Goal: Information Seeking & Learning: Learn about a topic

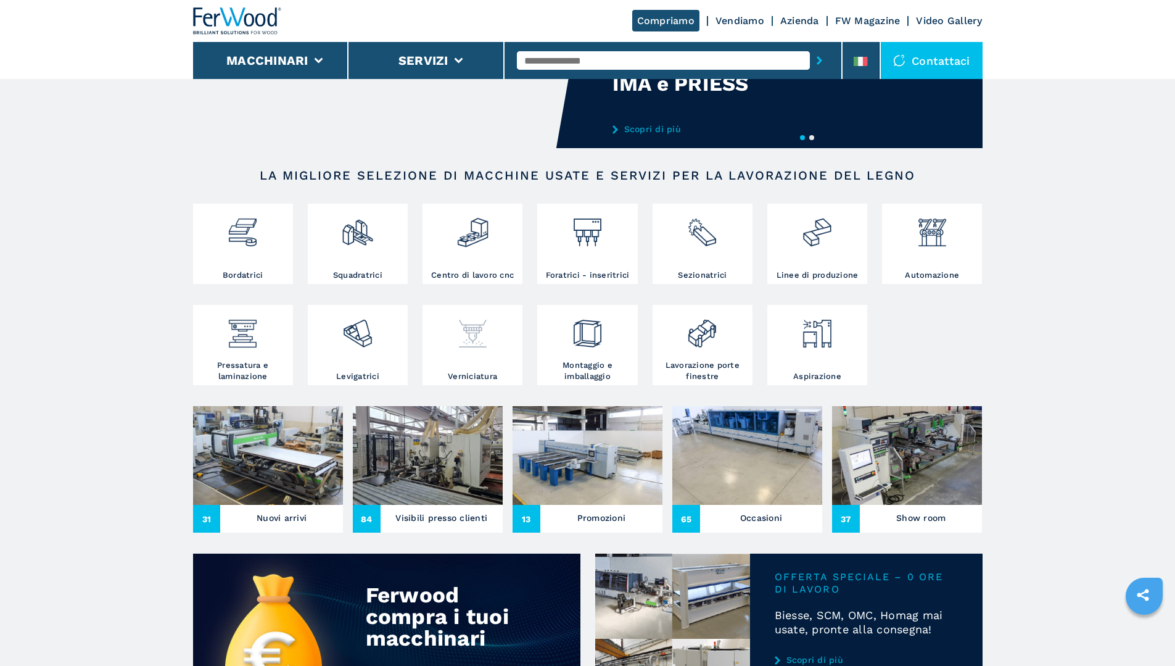
scroll to position [123, 0]
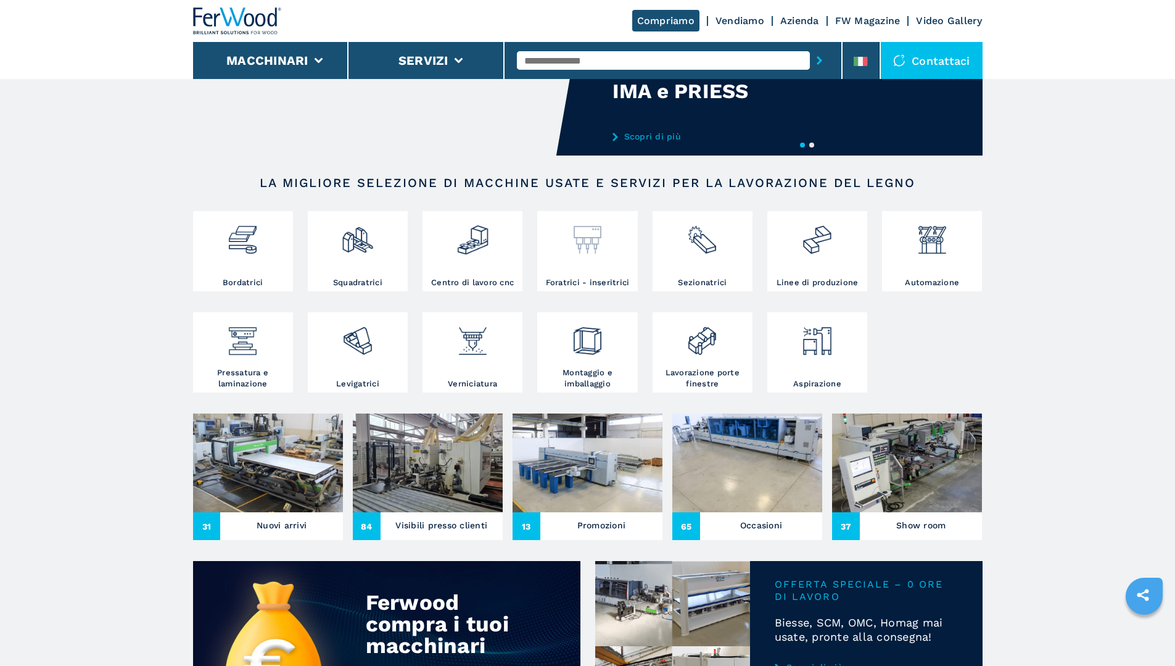
click at [583, 246] on img at bounding box center [587, 235] width 33 height 42
click at [576, 218] on img at bounding box center [587, 235] width 33 height 42
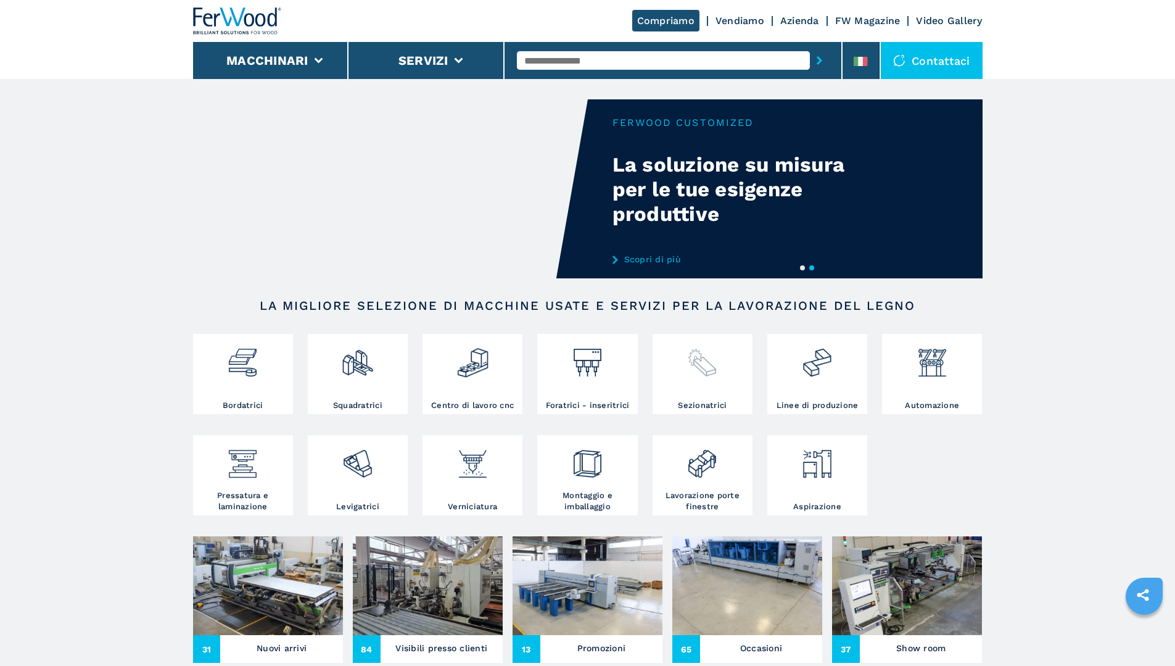
scroll to position [0, 0]
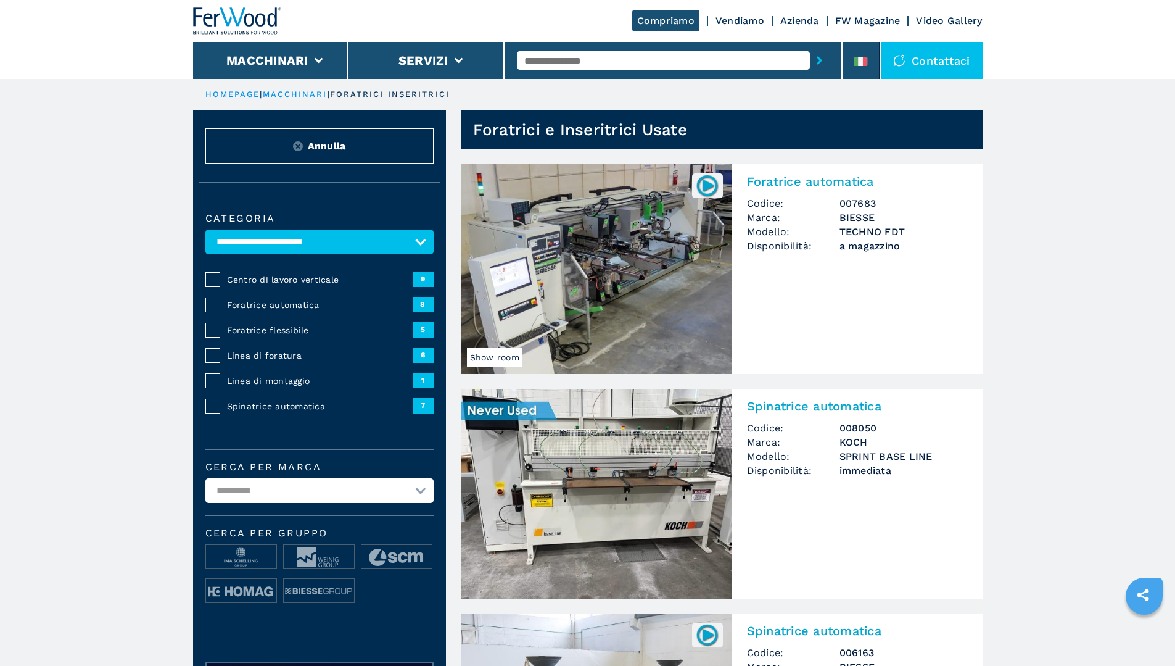
click at [265, 361] on span "Linea di foratura" at bounding box center [320, 355] width 186 height 12
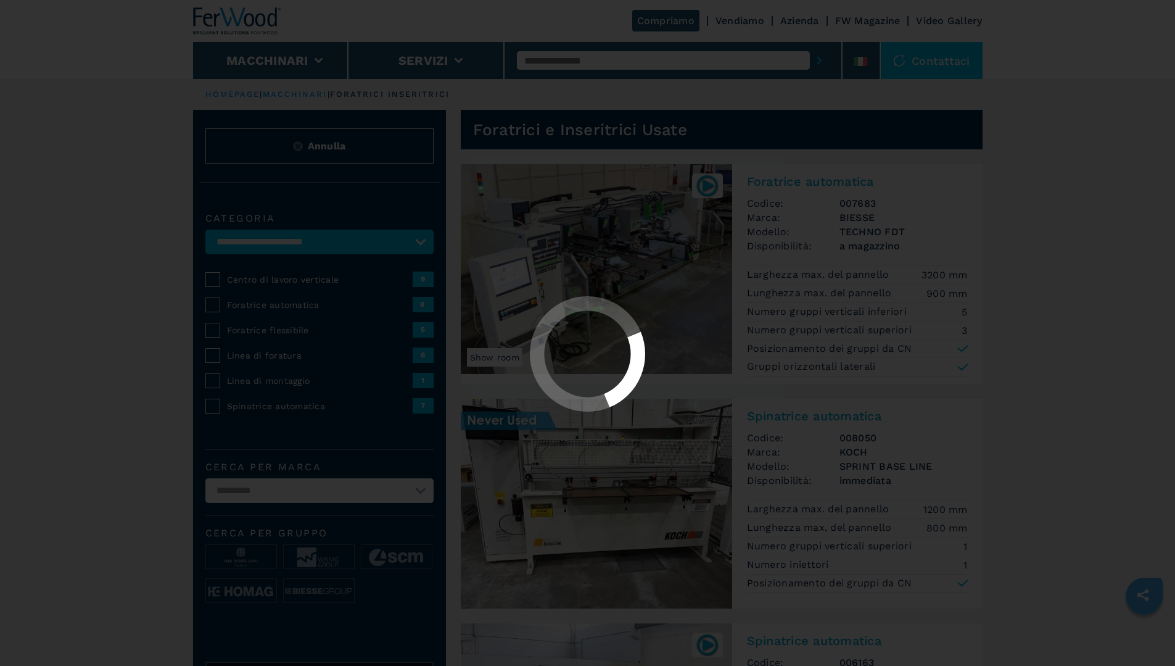
select select "**********"
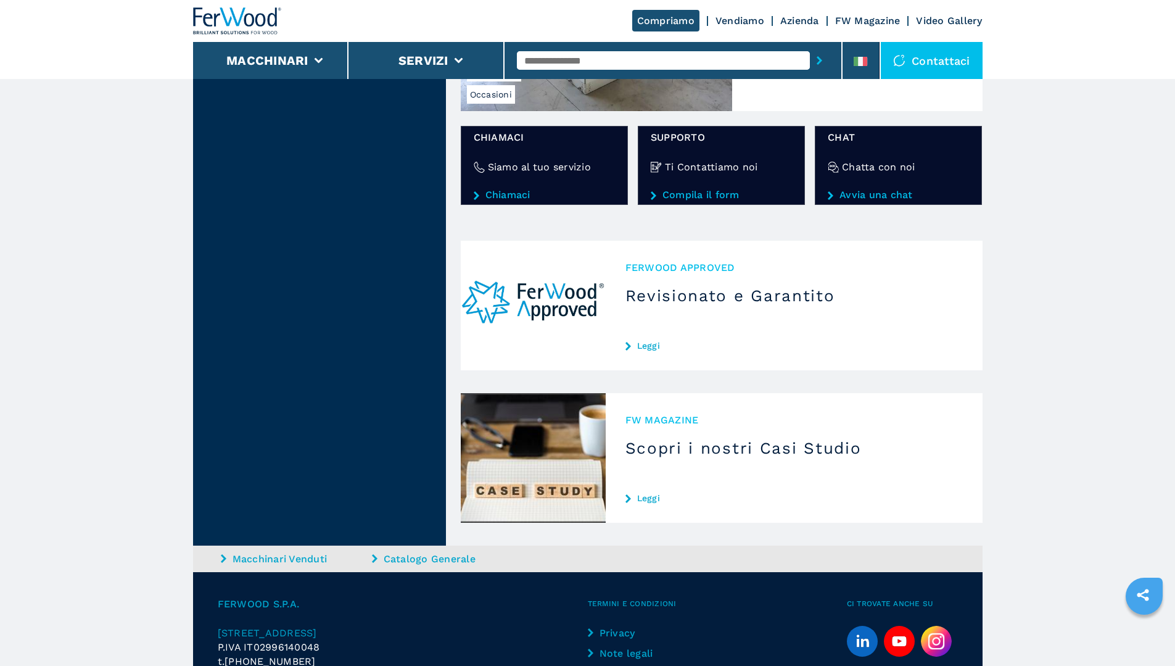
scroll to position [1172, 0]
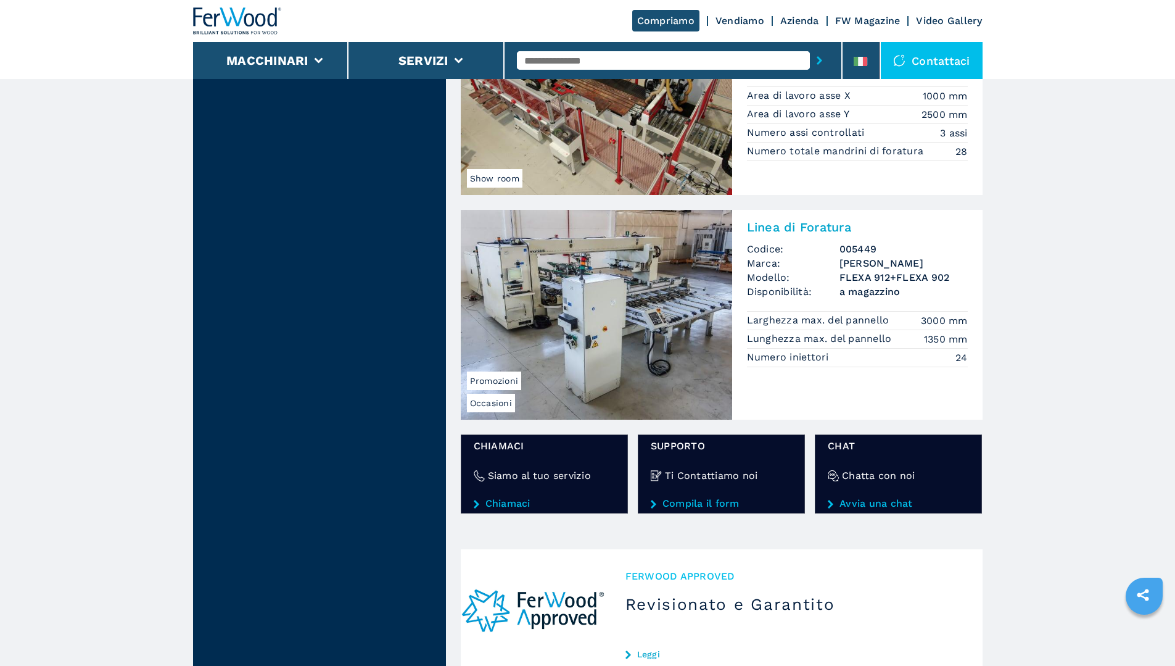
click at [664, 338] on img at bounding box center [596, 315] width 271 height 210
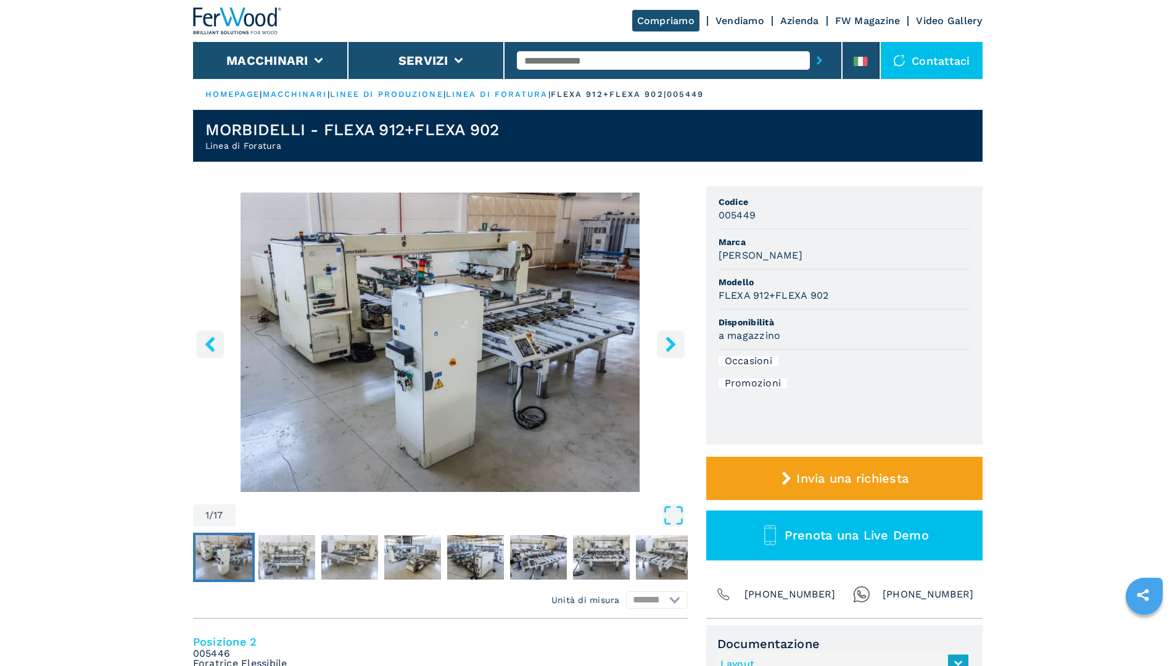
click at [668, 347] on icon "right-button" at bounding box center [670, 343] width 15 height 15
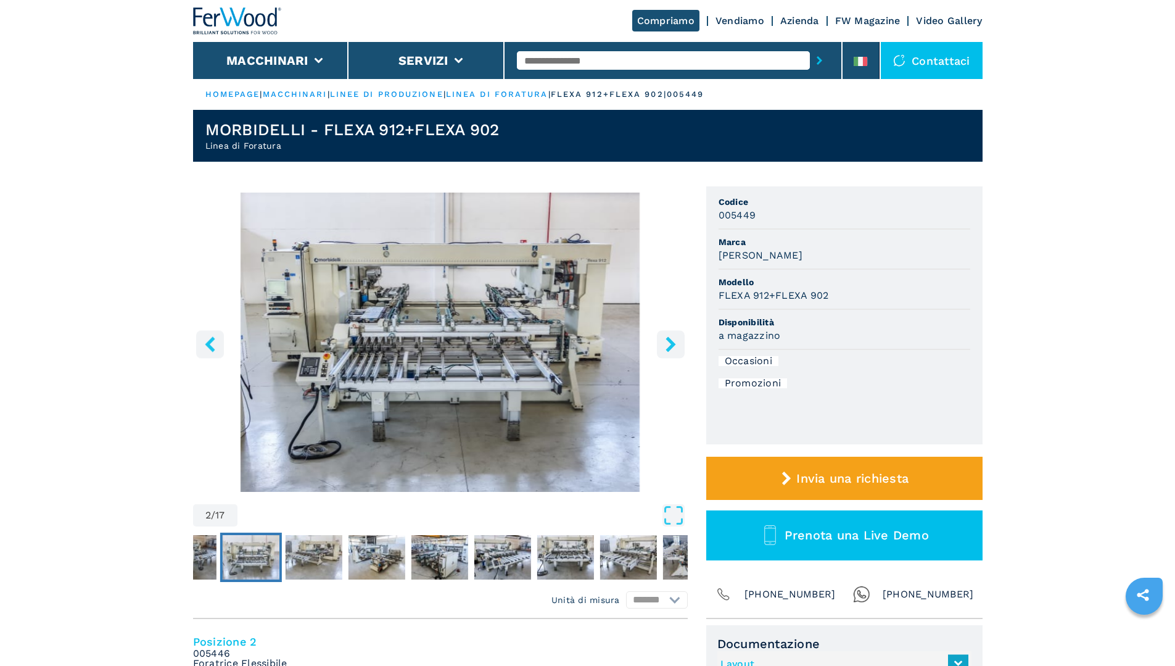
click at [668, 347] on icon "right-button" at bounding box center [670, 343] width 15 height 15
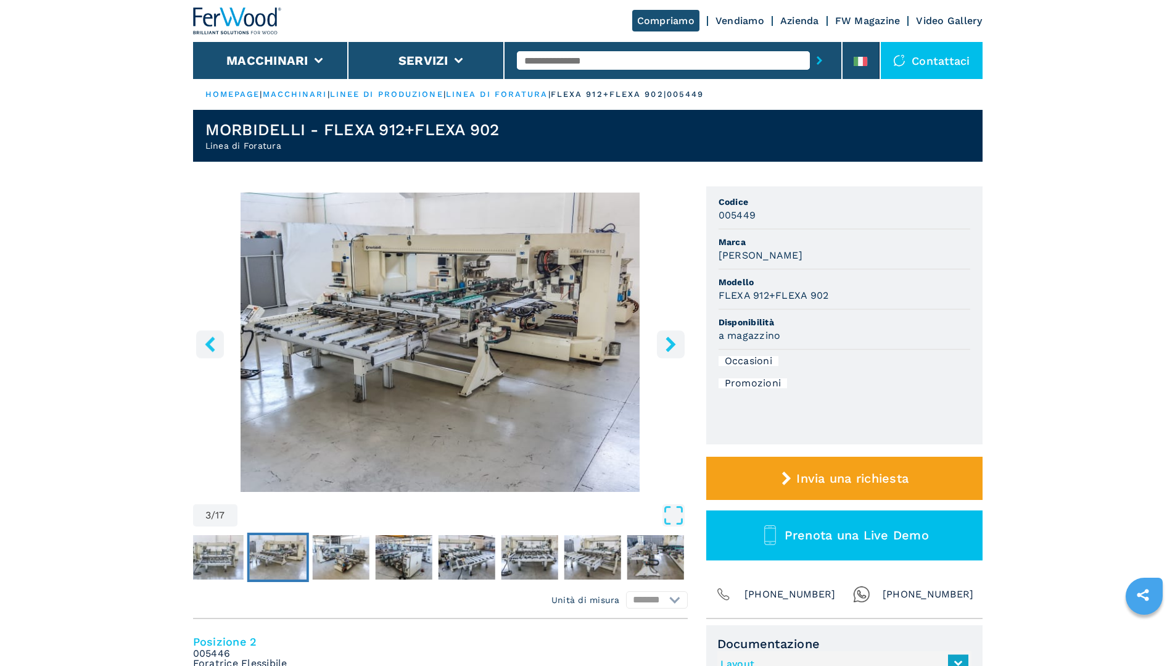
click at [668, 347] on icon "right-button" at bounding box center [670, 343] width 15 height 15
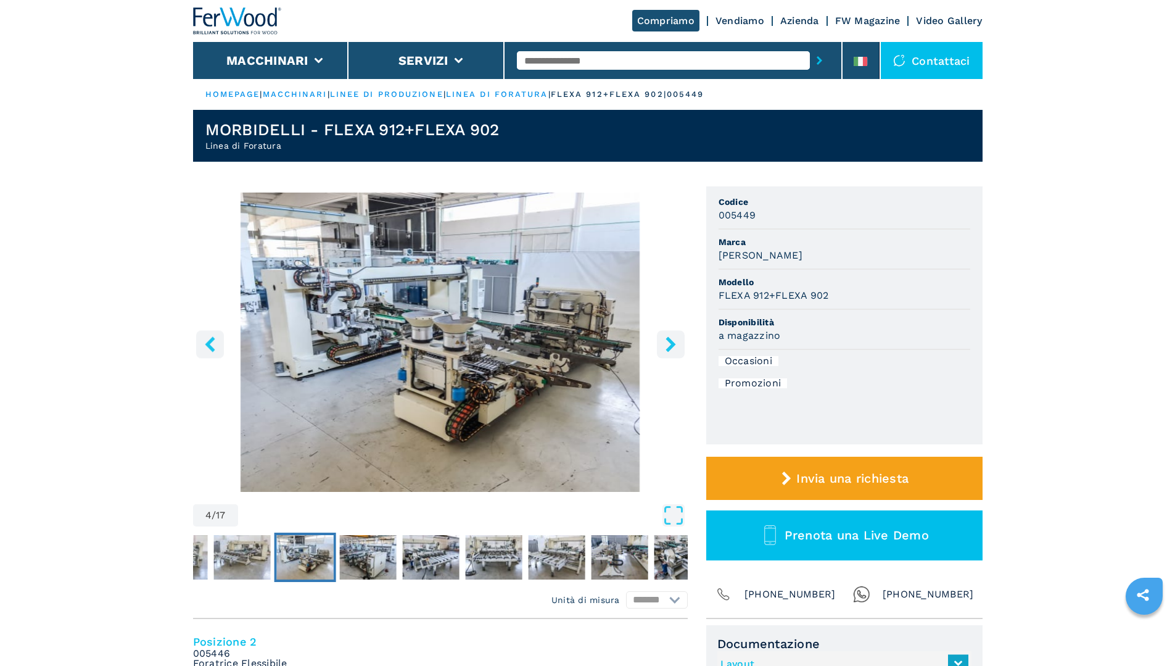
click at [665, 339] on icon "right-button" at bounding box center [670, 343] width 15 height 15
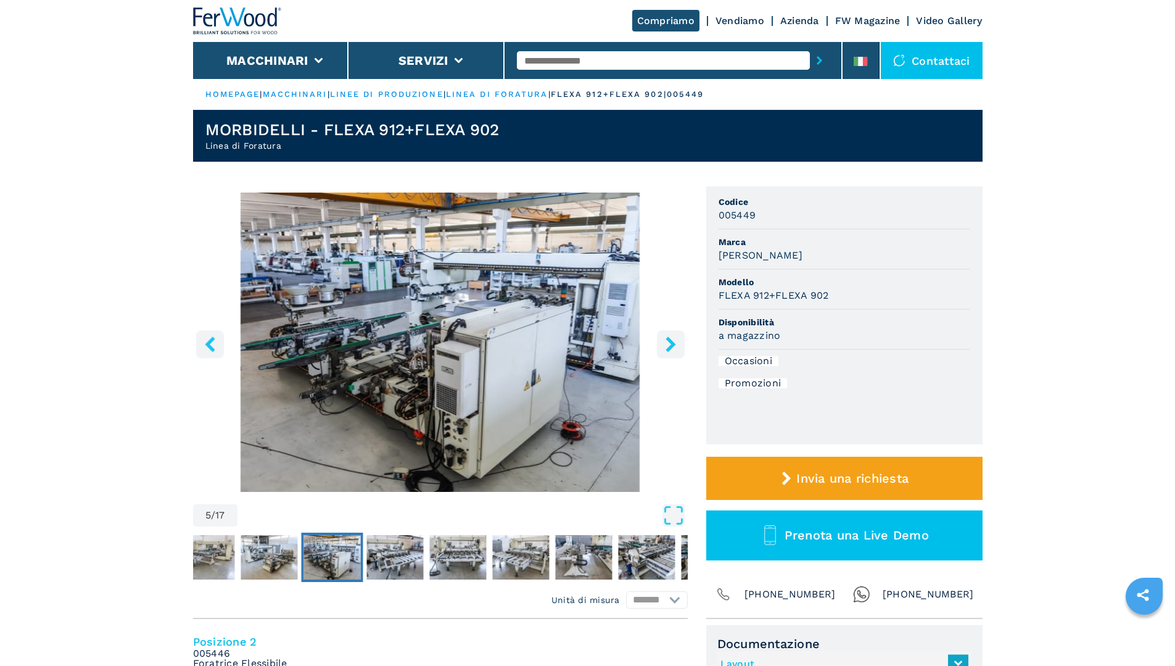
click at [666, 341] on icon "right-button" at bounding box center [670, 343] width 15 height 15
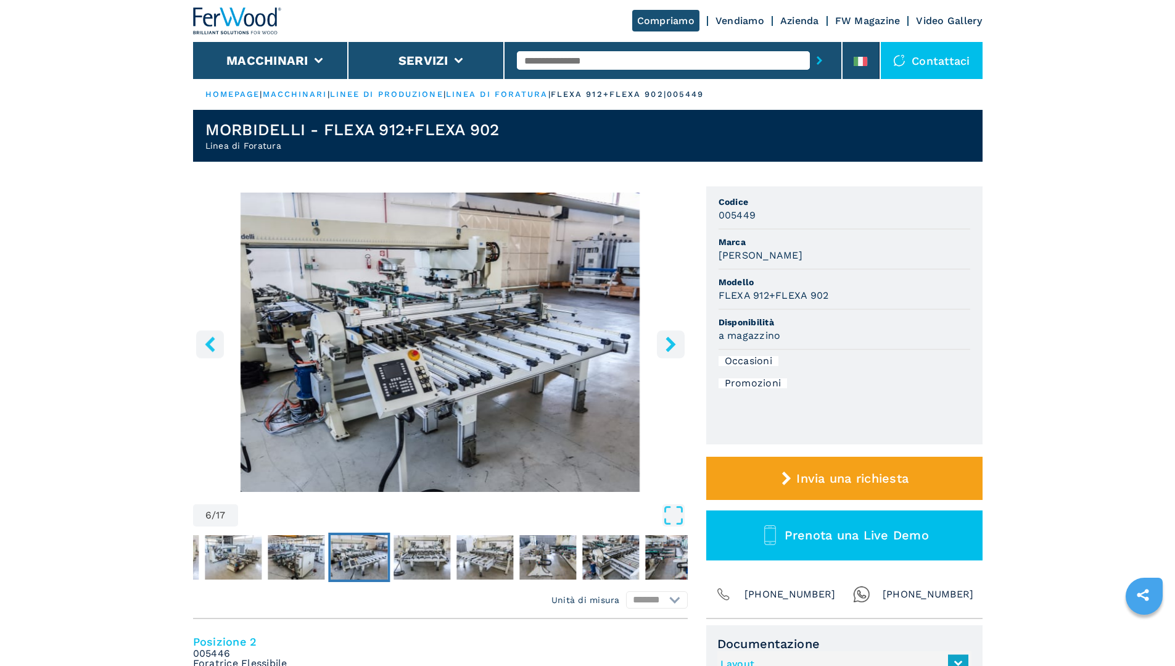
click at [666, 341] on icon "right-button" at bounding box center [670, 343] width 15 height 15
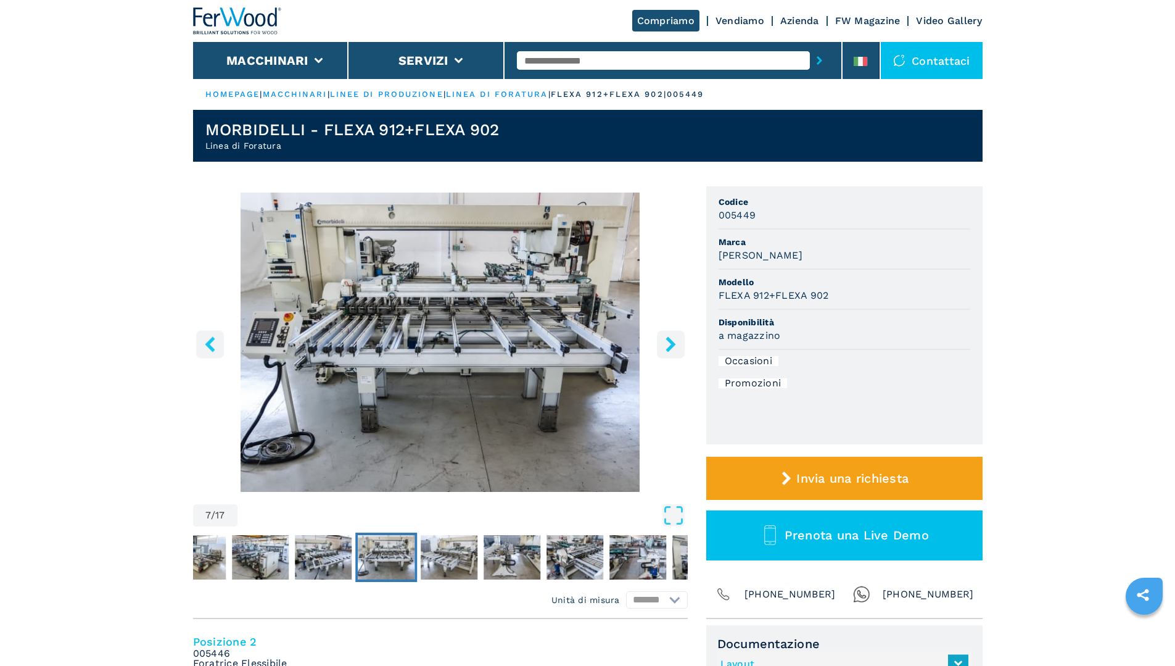
click at [670, 341] on icon "right-button" at bounding box center [671, 343] width 10 height 15
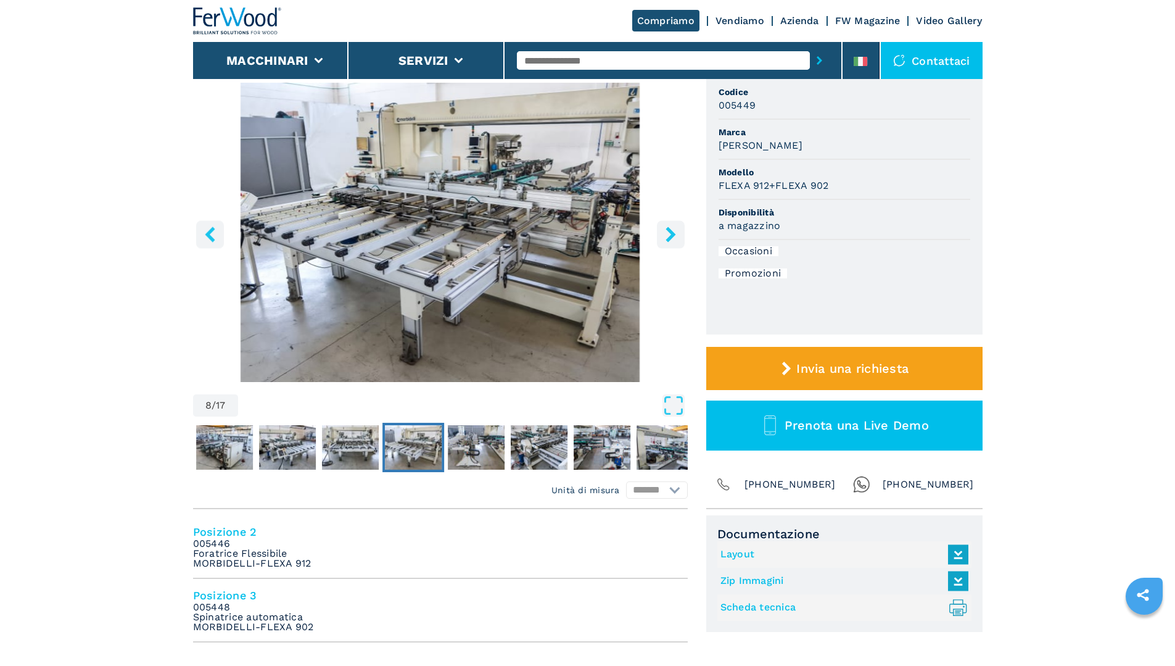
scroll to position [123, 0]
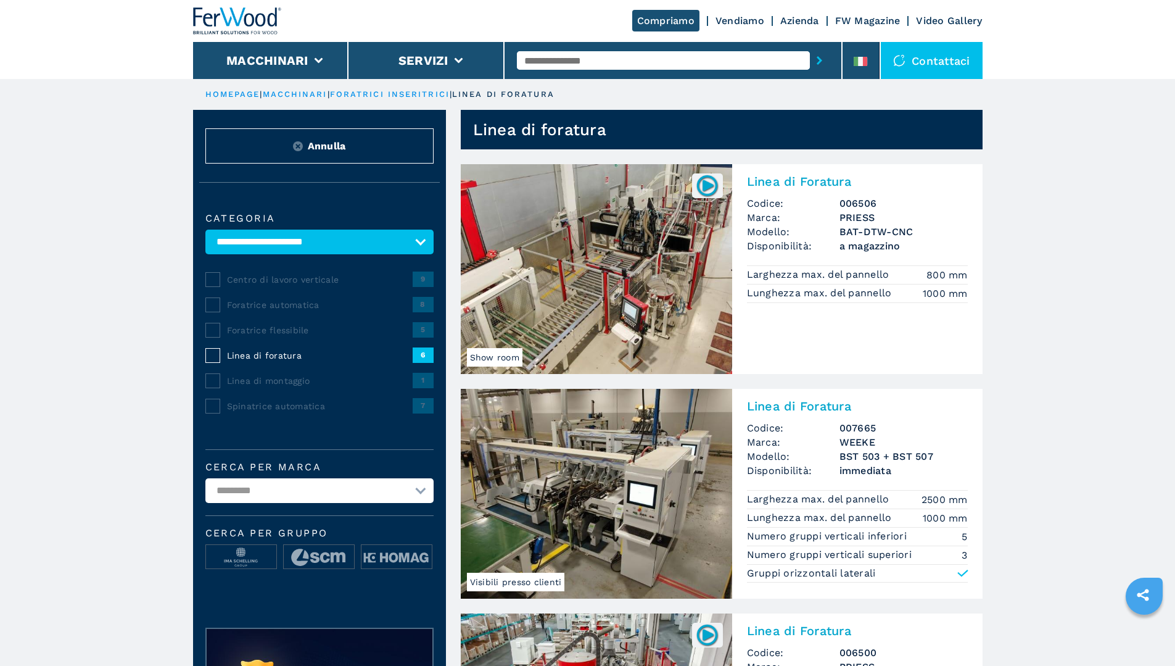
click at [276, 336] on span "Foratrice flessibile" at bounding box center [320, 330] width 186 height 12
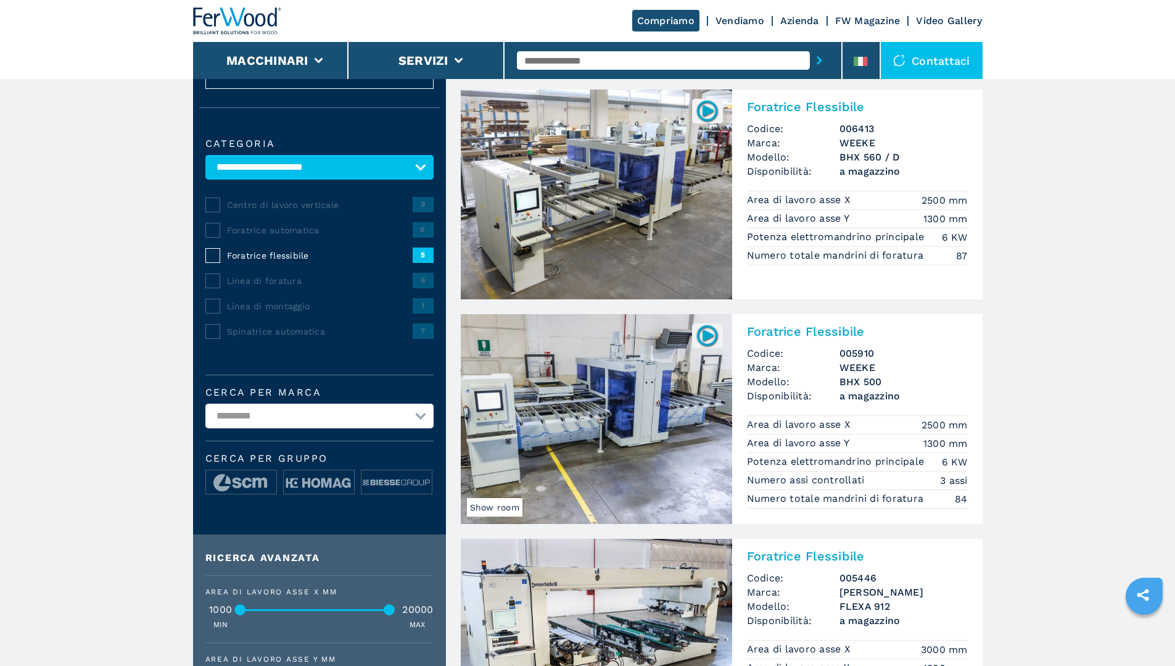
scroll to position [62, 0]
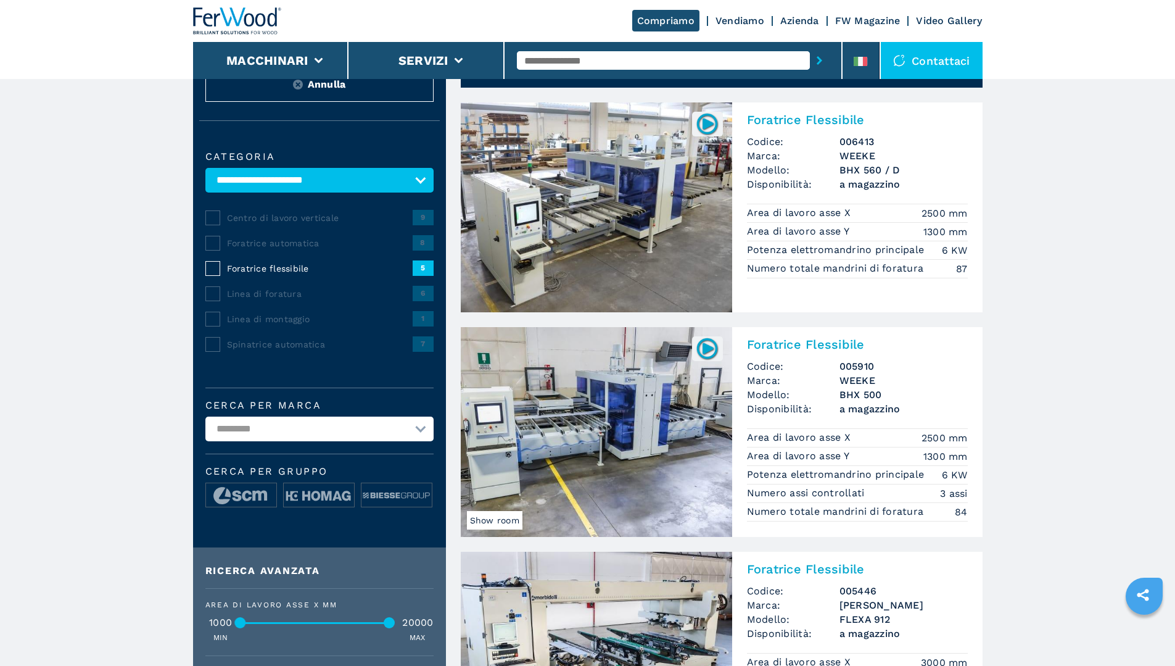
click at [269, 249] on span "Foratrice automatica" at bounding box center [320, 243] width 186 height 12
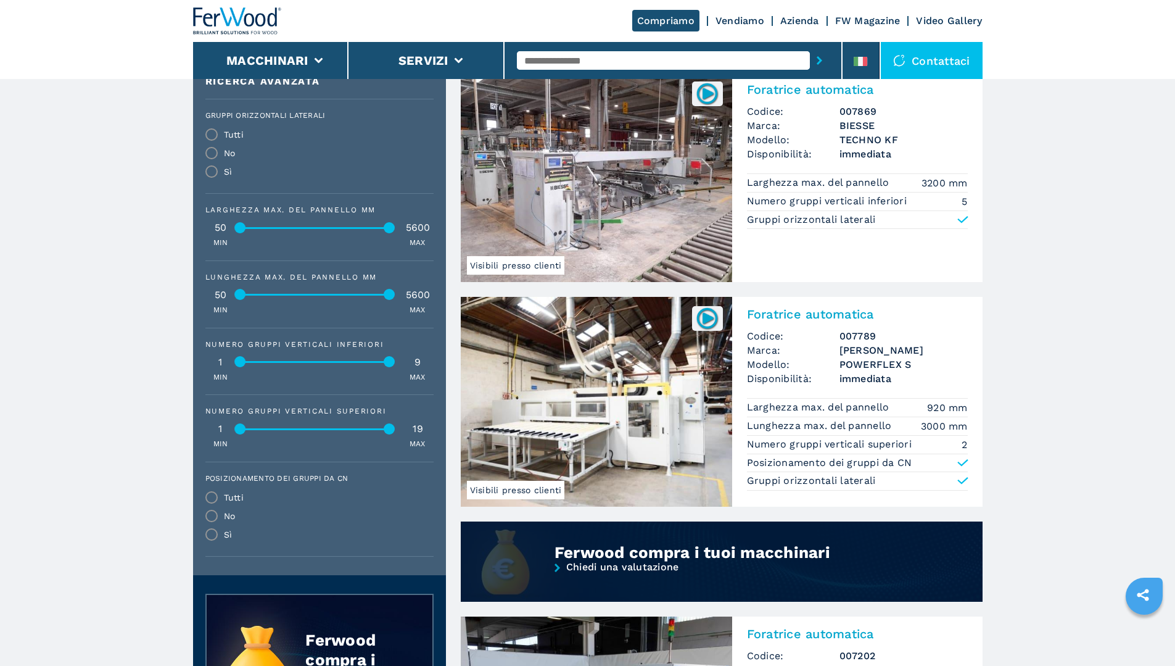
scroll to position [555, 0]
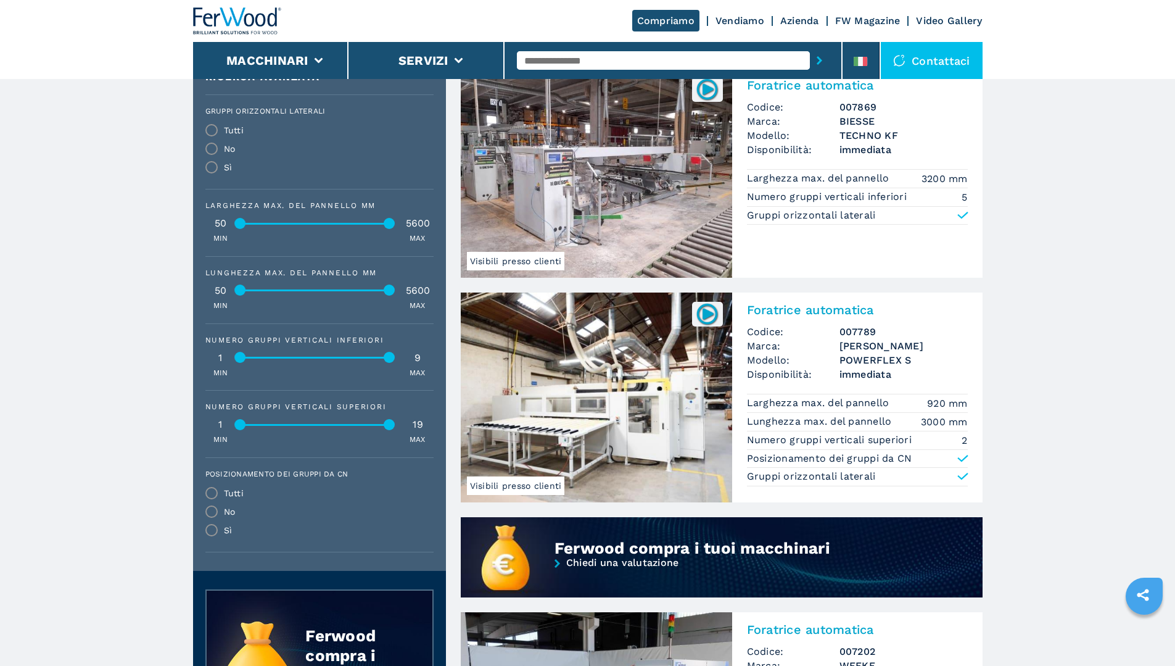
click at [541, 380] on img at bounding box center [596, 397] width 271 height 210
